Goal: Navigation & Orientation: Find specific page/section

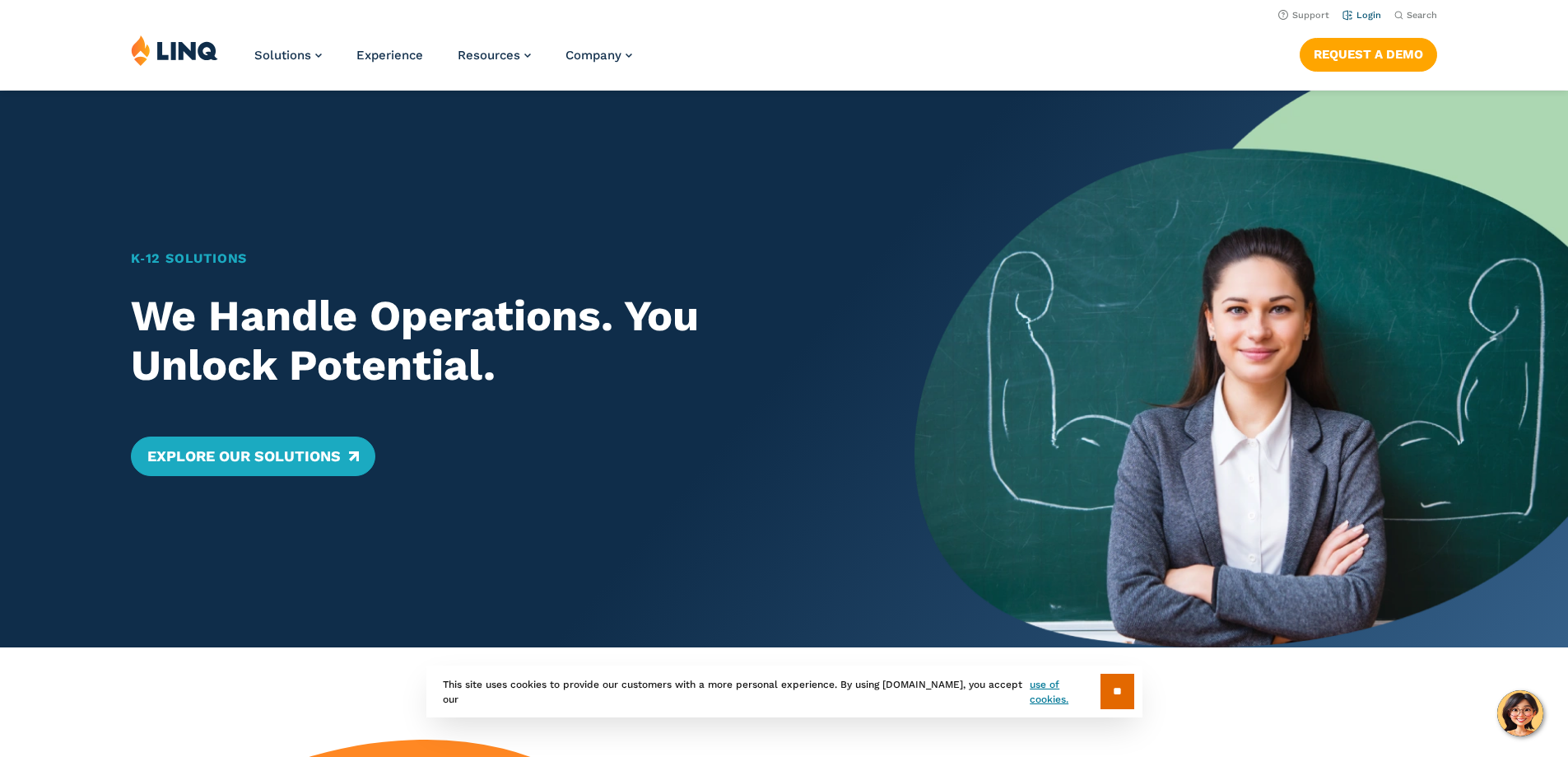
click at [1368, 12] on link "Login" at bounding box center [1362, 15] width 39 height 11
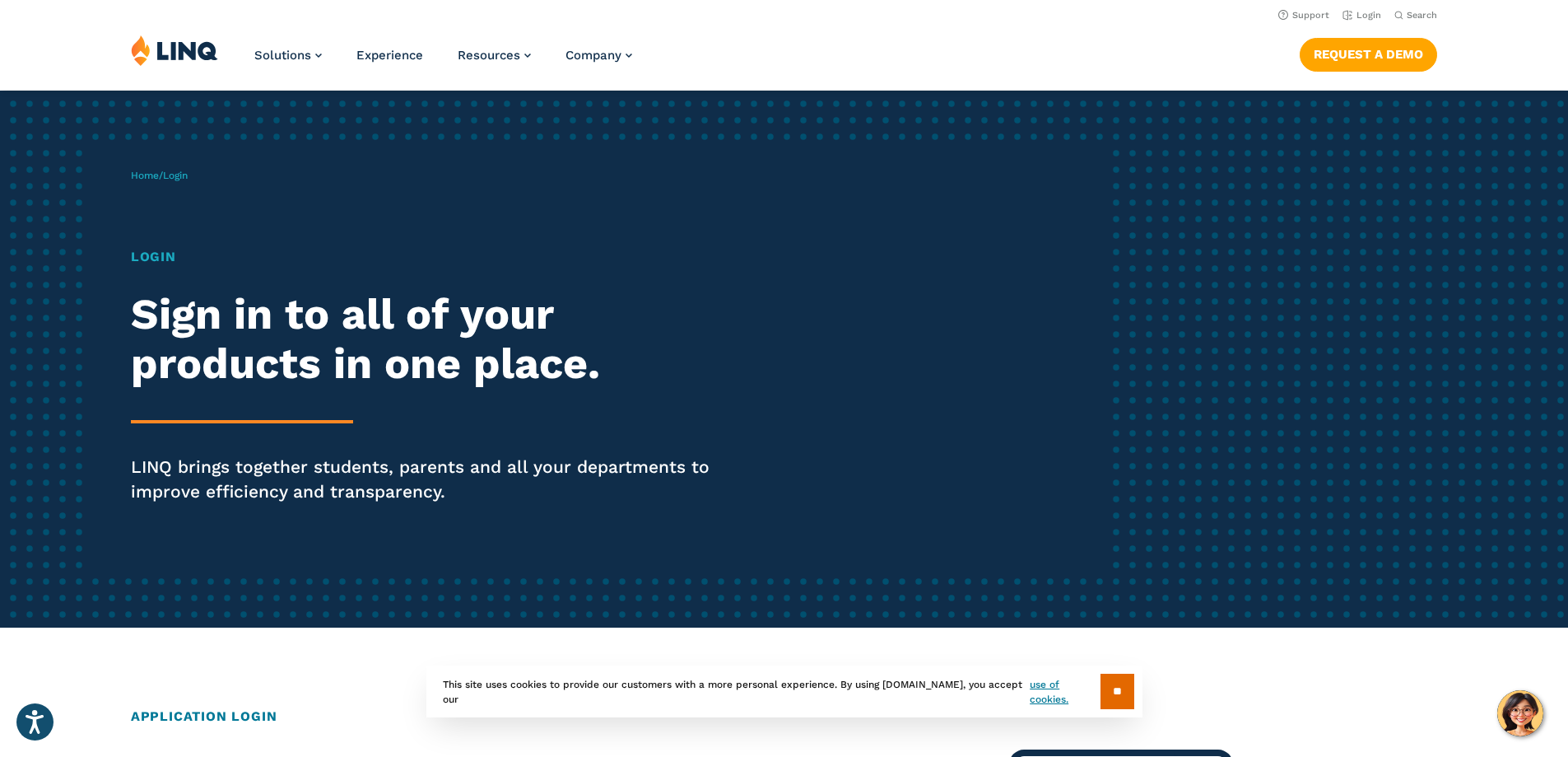
click at [146, 253] on h1 "Login" at bounding box center [433, 257] width 604 height 20
click at [178, 178] on span "Login" at bounding box center [175, 175] width 25 height 11
click at [1363, 11] on link "Login" at bounding box center [1362, 15] width 39 height 11
click at [163, 253] on h1 "Login" at bounding box center [433, 257] width 604 height 20
drag, startPoint x: 172, startPoint y: 318, endPoint x: 165, endPoint y: 367, distance: 49.5
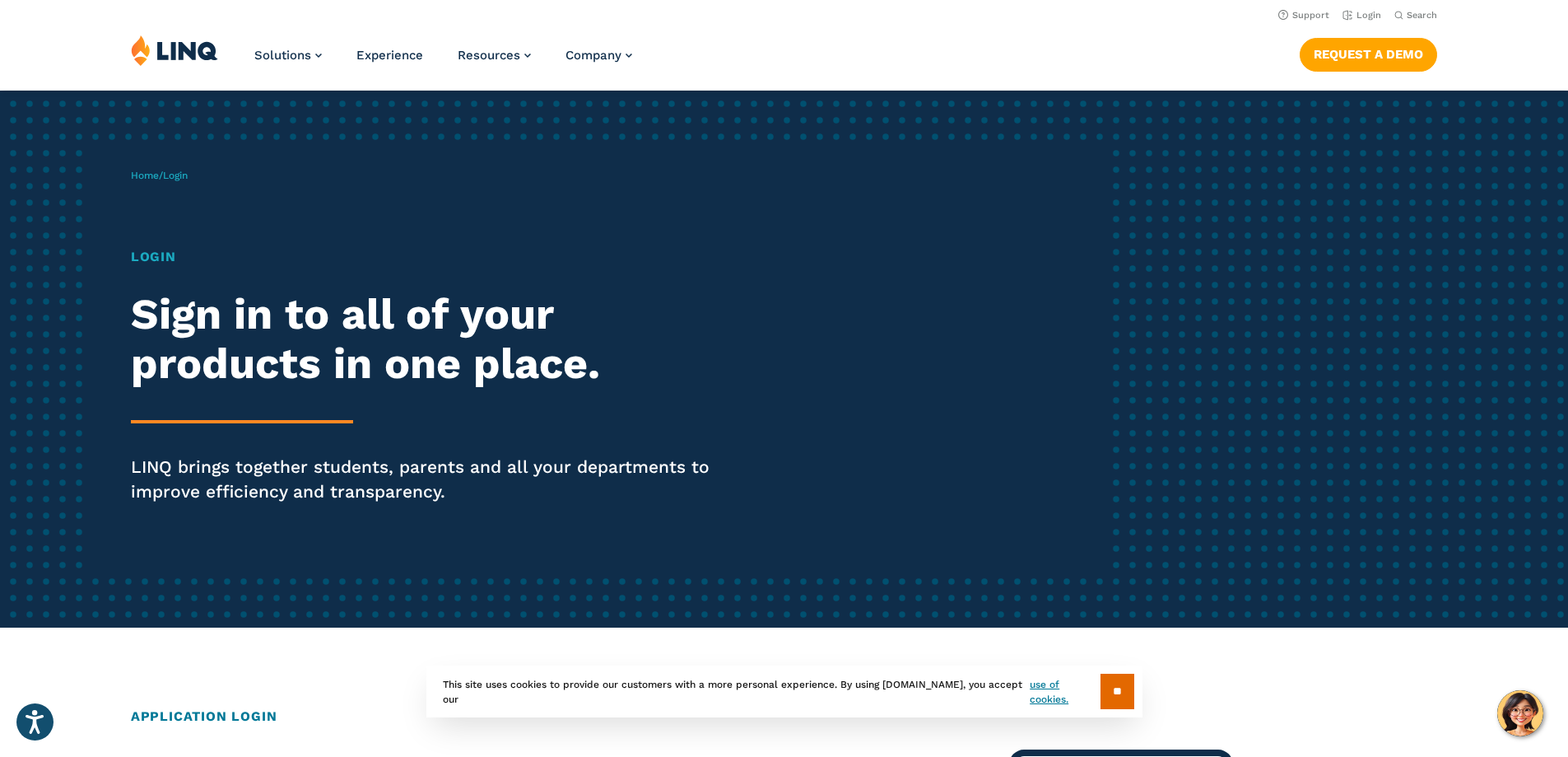
click at [172, 319] on h2 "Sign in to all of your products in one place." at bounding box center [433, 339] width 604 height 98
click at [165, 385] on h2 "Sign in to all of your products in one place." at bounding box center [433, 339] width 604 height 98
click at [167, 433] on div "Login Sign in to all of your products in one place. LINQ brings together studen…" at bounding box center [433, 399] width 604 height 303
